Goal: Book appointment/travel/reservation

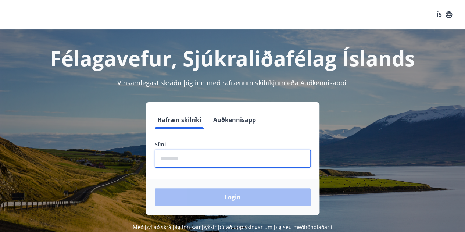
click at [200, 159] on input "phone" at bounding box center [233, 159] width 156 height 18
type input "********"
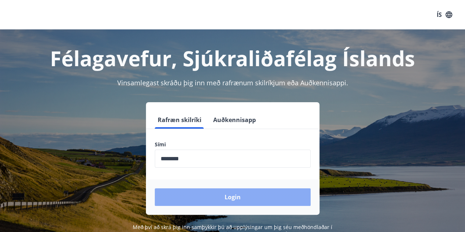
click at [216, 189] on button "Login" at bounding box center [233, 197] width 156 height 18
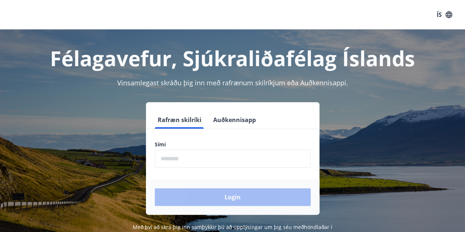
click at [224, 157] on input "phone" at bounding box center [233, 159] width 156 height 18
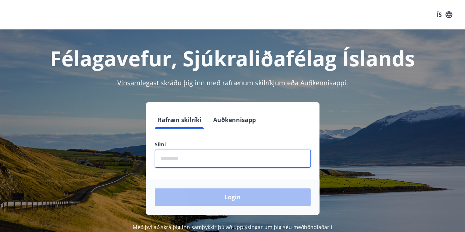
type input "********"
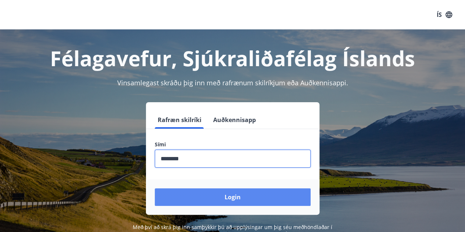
click at [230, 195] on button "Login" at bounding box center [233, 197] width 156 height 18
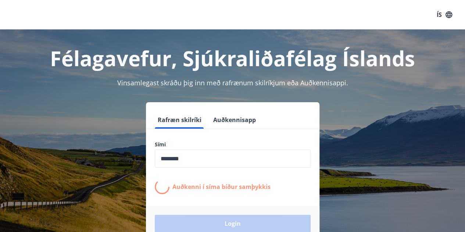
click at [230, 195] on form "Rafræn skilríki Auðkennisapp Sími ​ Auðkenni í síma bíður samþykkis Login" at bounding box center [232, 176] width 173 height 130
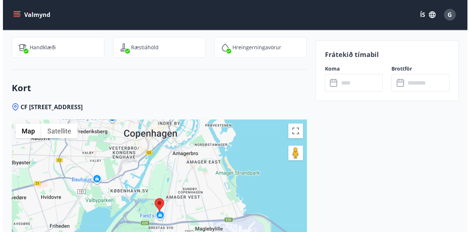
scroll to position [1256, 0]
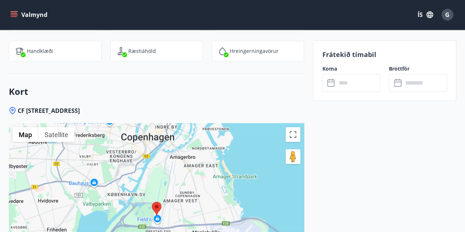
click at [351, 85] on input "text" at bounding box center [358, 83] width 44 height 18
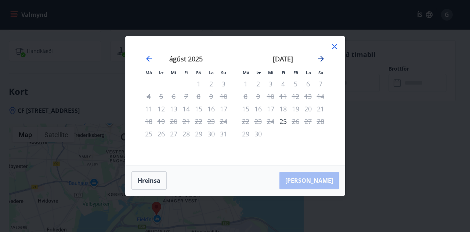
click at [320, 59] on icon "Move forward to switch to the next month." at bounding box center [321, 59] width 6 height 6
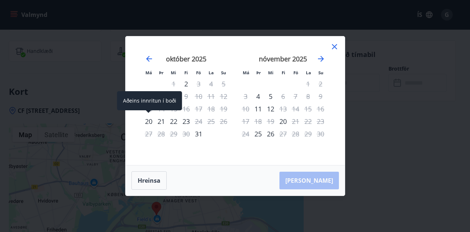
click at [148, 123] on div "20" at bounding box center [149, 121] width 12 height 12
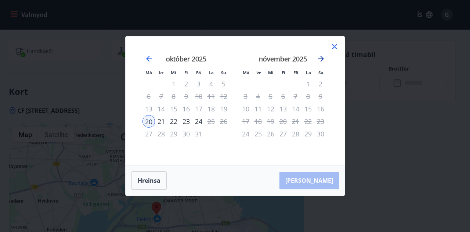
click at [320, 63] on icon "Move forward to switch to the next month." at bounding box center [321, 58] width 9 height 9
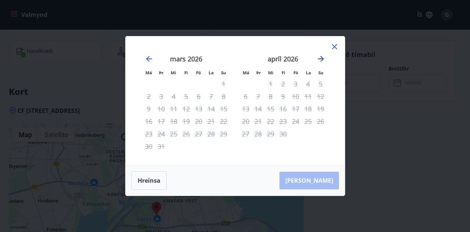
click at [320, 63] on icon "Move forward to switch to the next month." at bounding box center [321, 58] width 9 height 9
